Goal: Check status: Check status

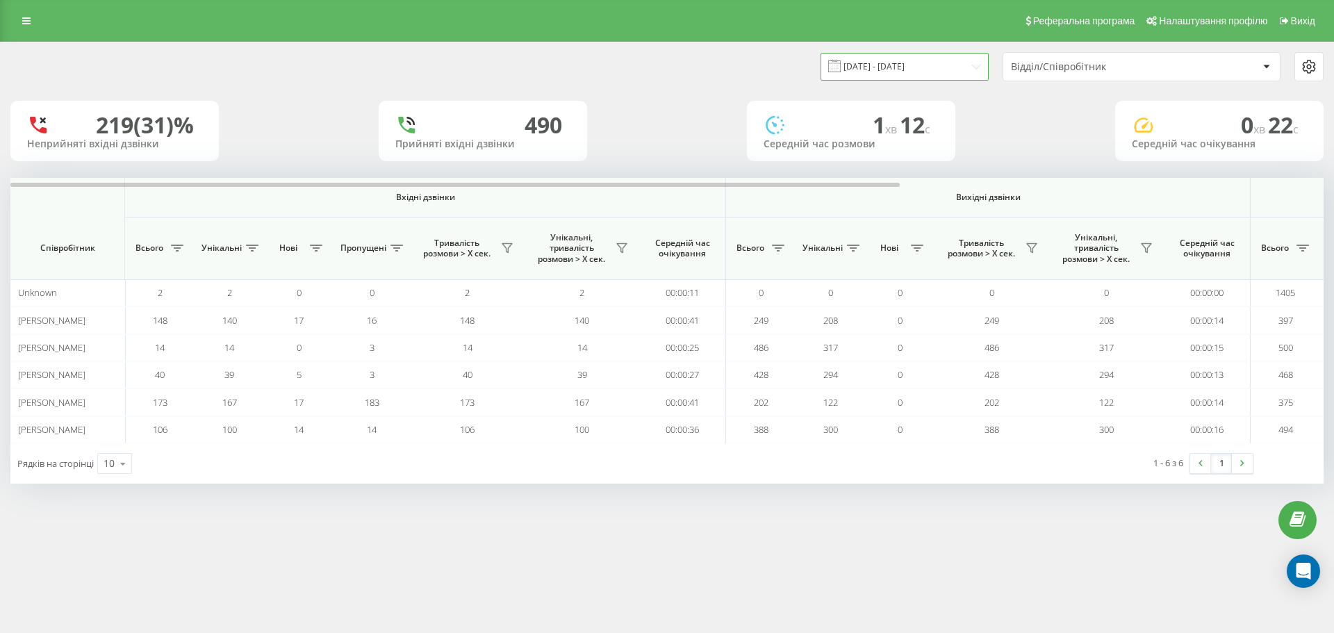
click at [929, 74] on input "[DATE] - [DATE]" at bounding box center [905, 66] width 168 height 27
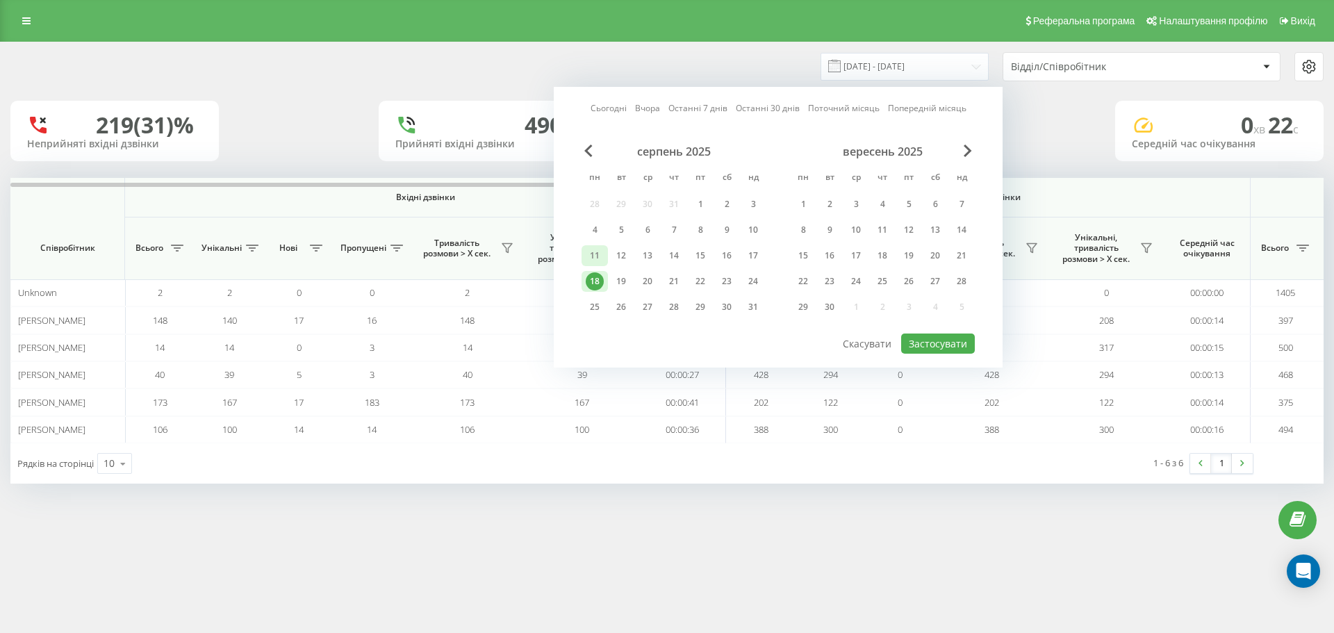
click at [592, 252] on div "11" at bounding box center [595, 256] width 18 height 18
click at [938, 340] on button "Застосувати" at bounding box center [938, 344] width 74 height 20
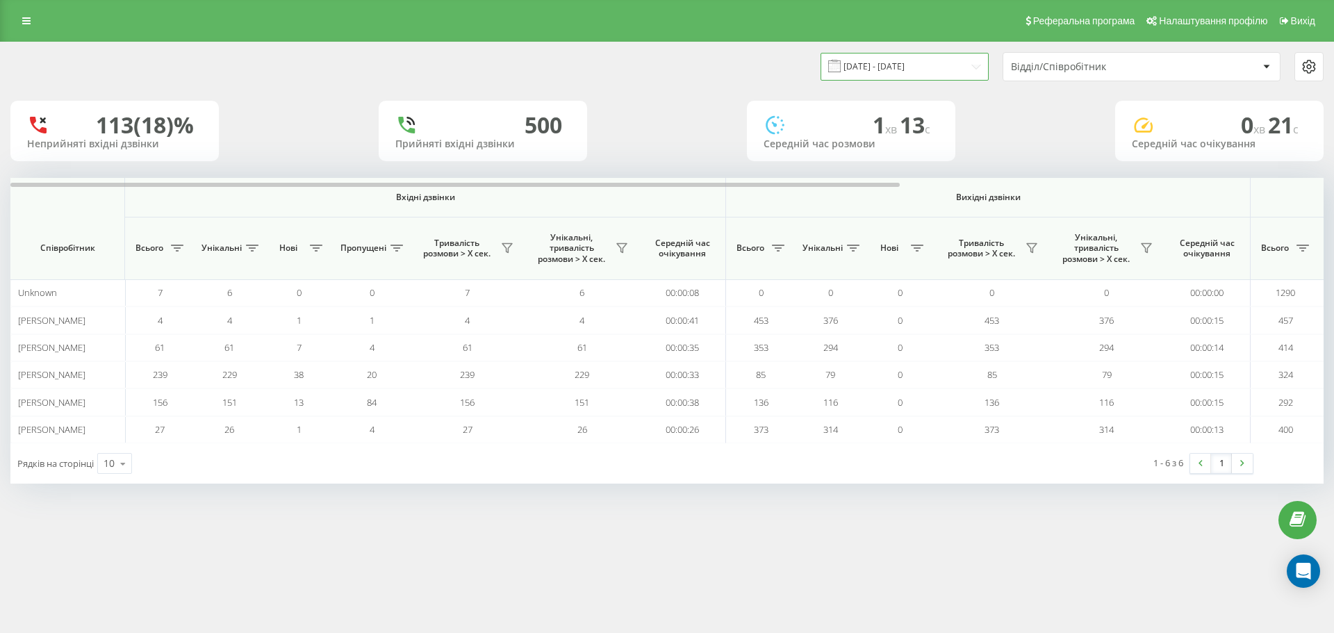
click at [877, 67] on input "[DATE] - [DATE]" at bounding box center [905, 66] width 168 height 27
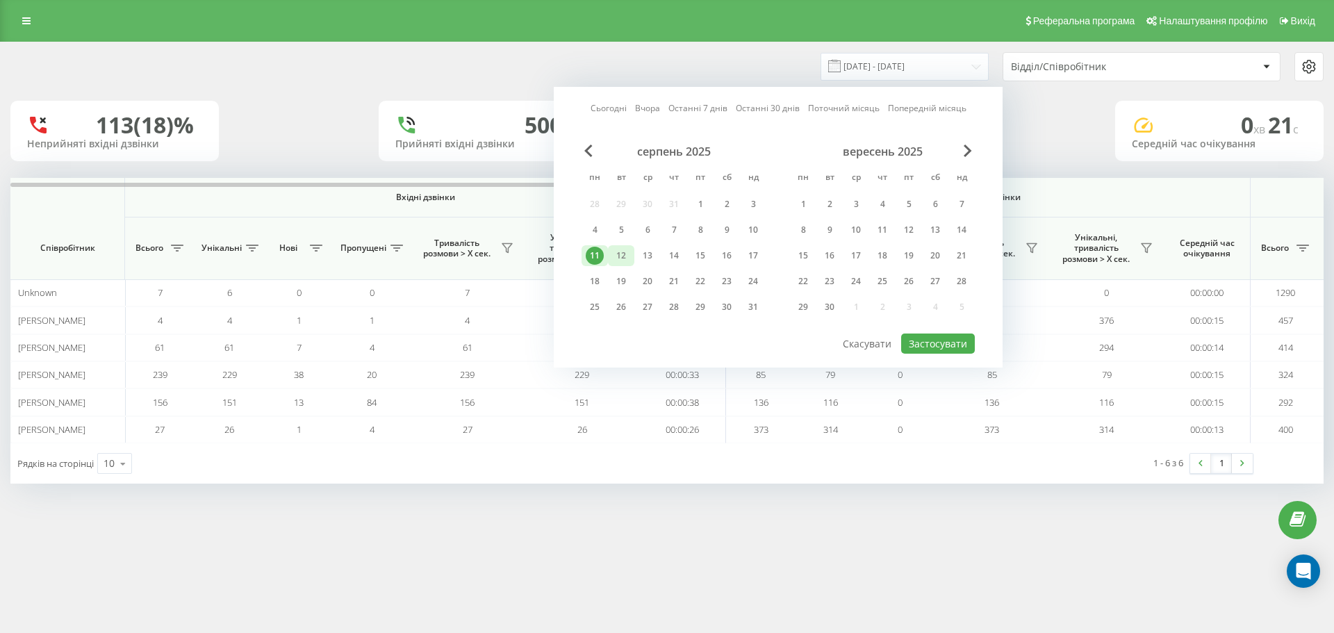
click at [615, 252] on div "12" at bounding box center [621, 256] width 18 height 18
click at [936, 334] on button "Застосувати" at bounding box center [938, 344] width 74 height 20
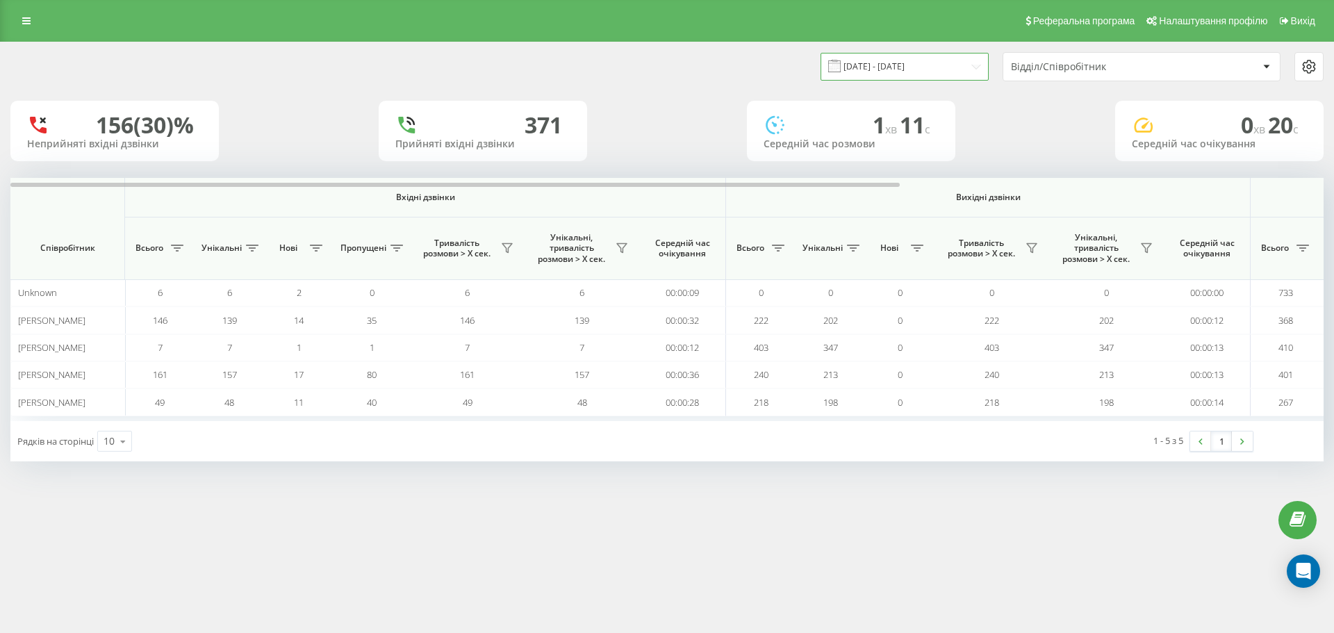
click at [902, 79] on input "[DATE] - [DATE]" at bounding box center [905, 66] width 168 height 27
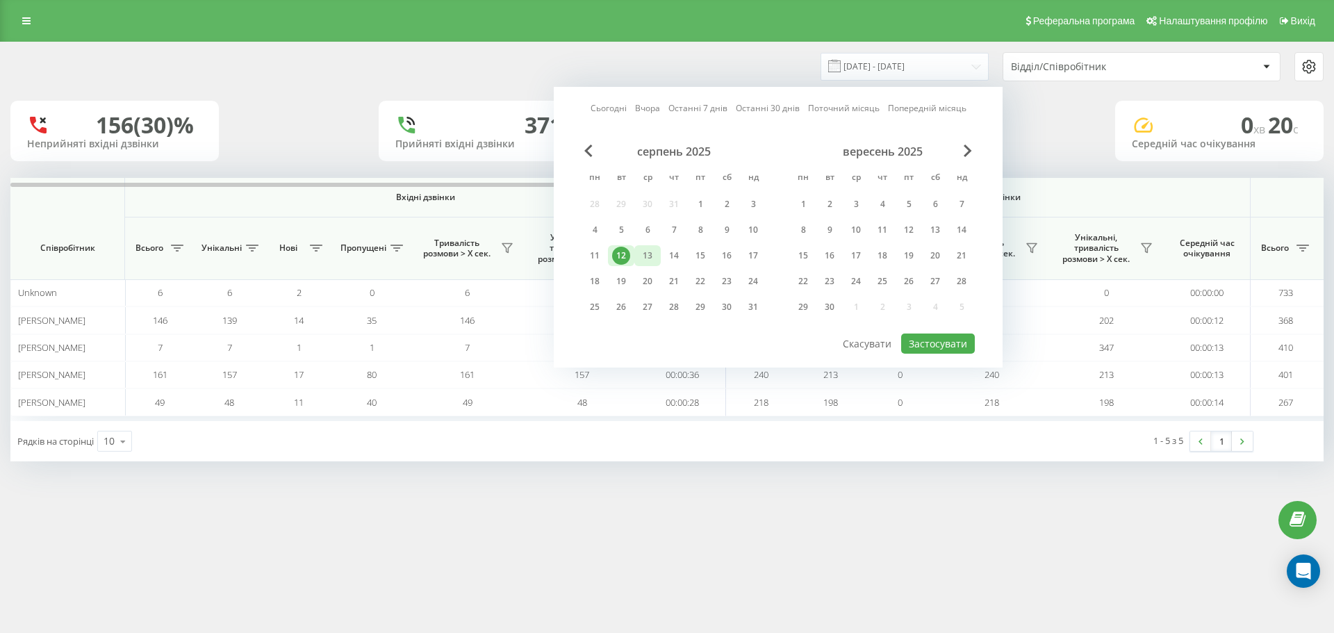
click at [651, 252] on div "13" at bounding box center [648, 256] width 18 height 18
click at [950, 345] on button "Застосувати" at bounding box center [938, 344] width 74 height 20
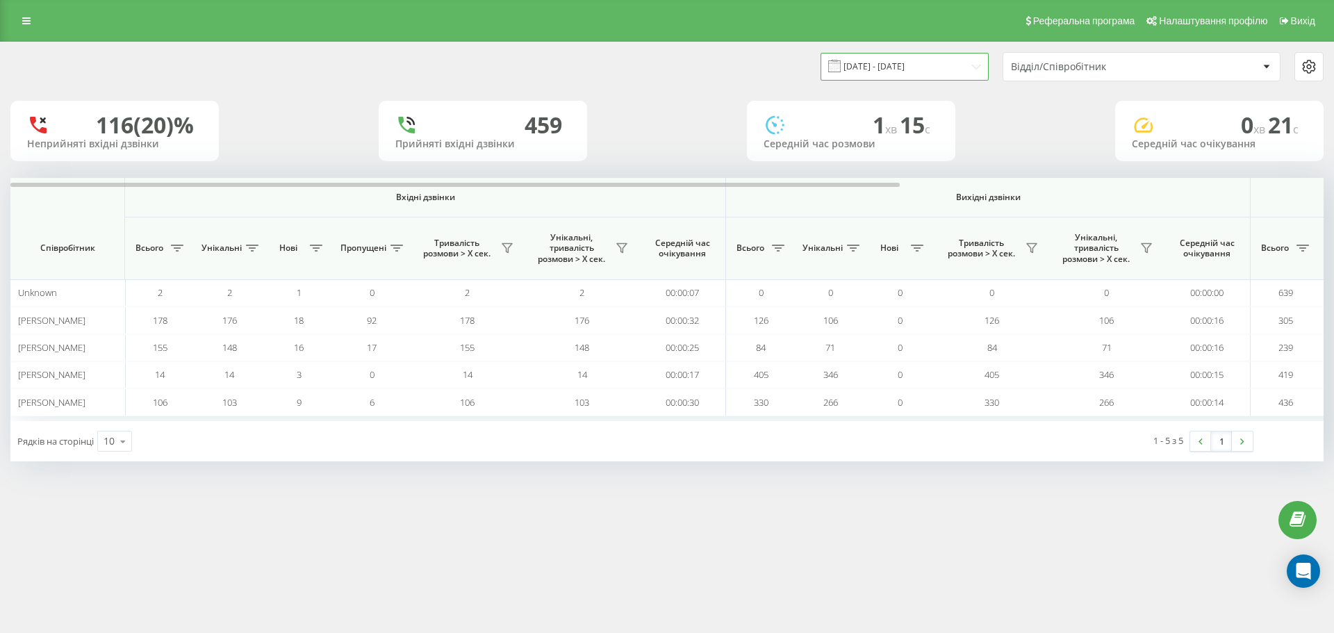
click at [859, 72] on input "[DATE] - [DATE]" at bounding box center [905, 66] width 168 height 27
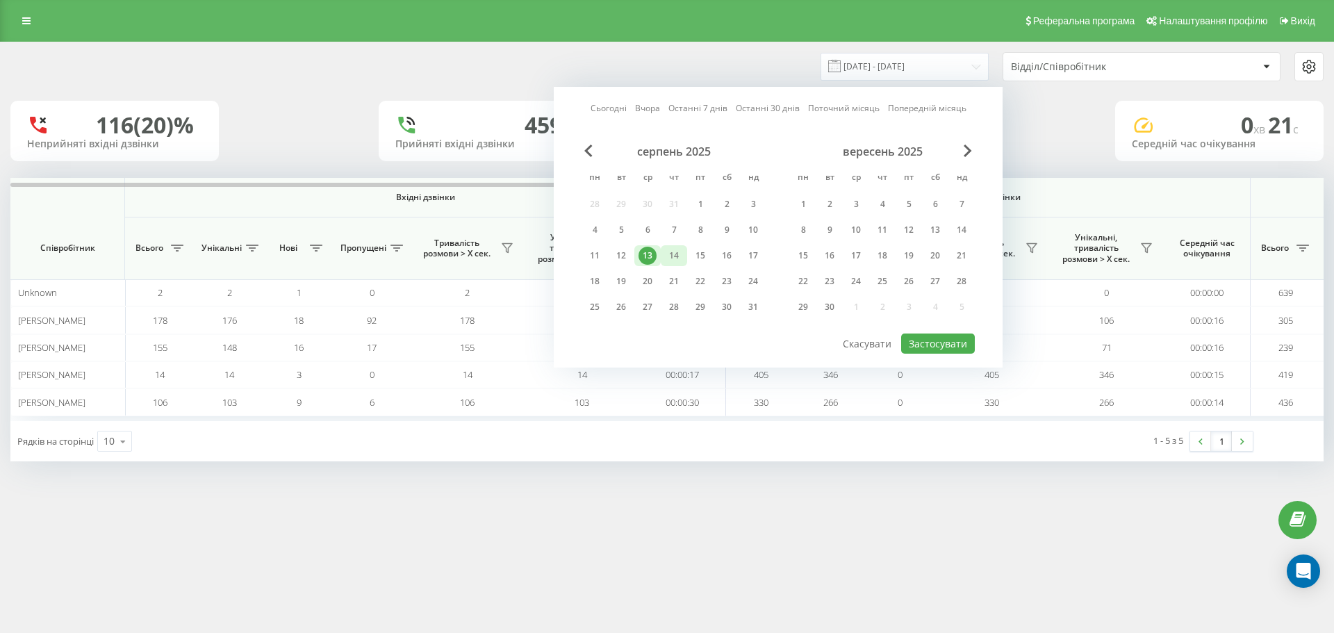
click at [684, 254] on div "14" at bounding box center [674, 255] width 26 height 21
click at [925, 344] on button "Застосувати" at bounding box center [938, 344] width 74 height 20
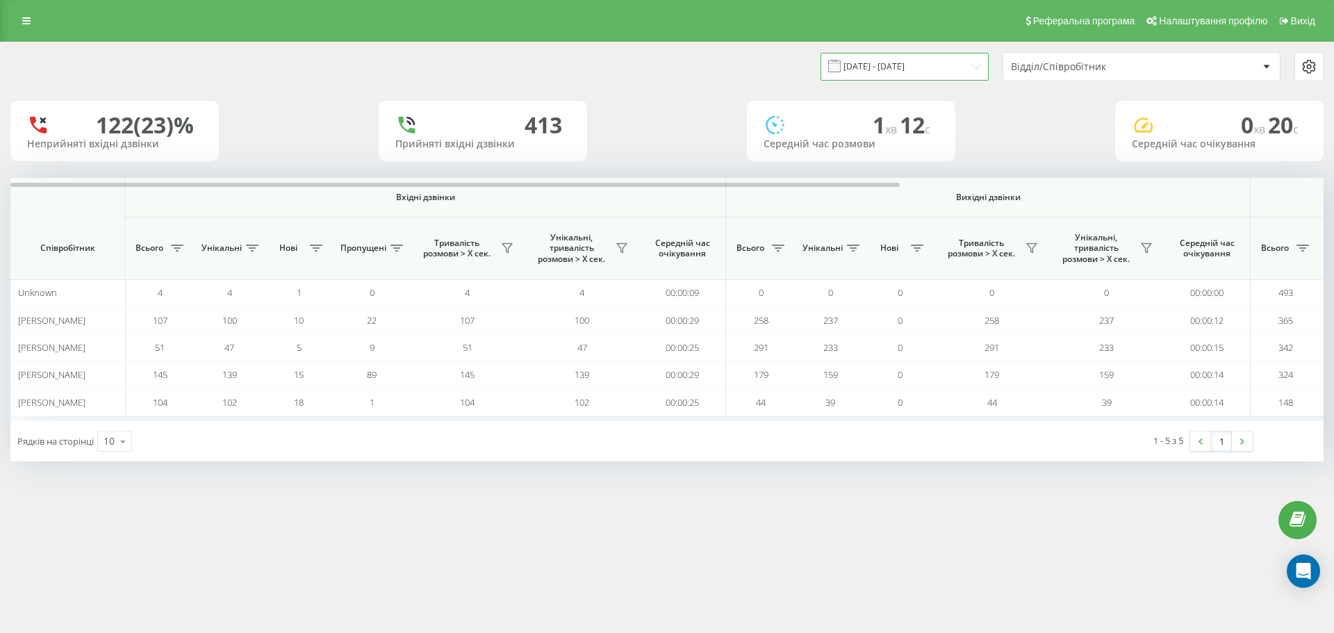
click at [883, 64] on input "[DATE] - [DATE]" at bounding box center [905, 66] width 168 height 27
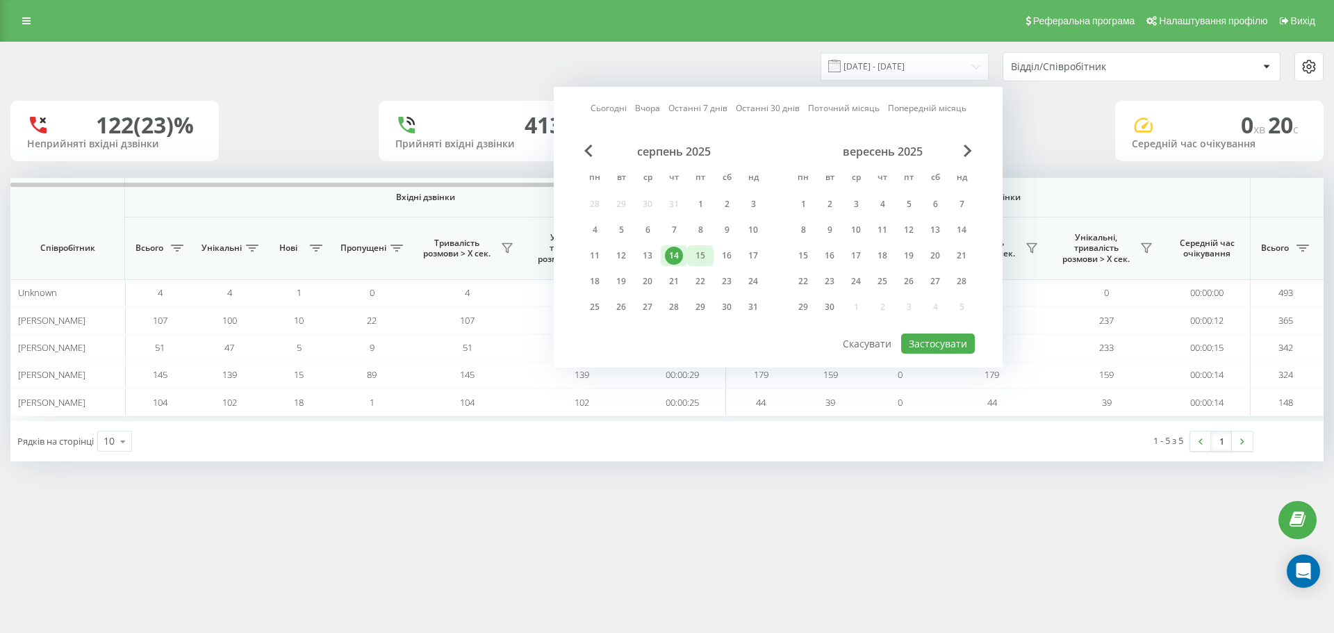
click at [698, 249] on div "15" at bounding box center [701, 256] width 18 height 18
click at [943, 336] on button "Застосувати" at bounding box center [938, 344] width 74 height 20
type input "[DATE] - [DATE]"
